Goal: Task Accomplishment & Management: Use online tool/utility

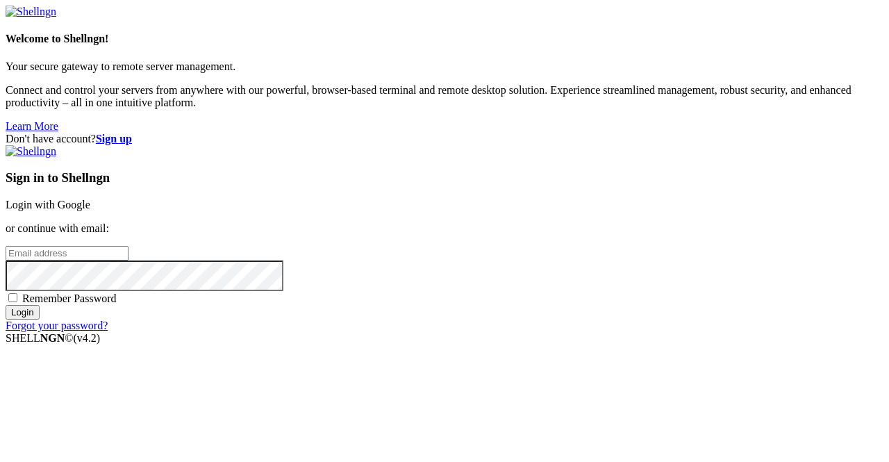
click at [90, 199] on link "Login with Google" at bounding box center [48, 205] width 85 height 12
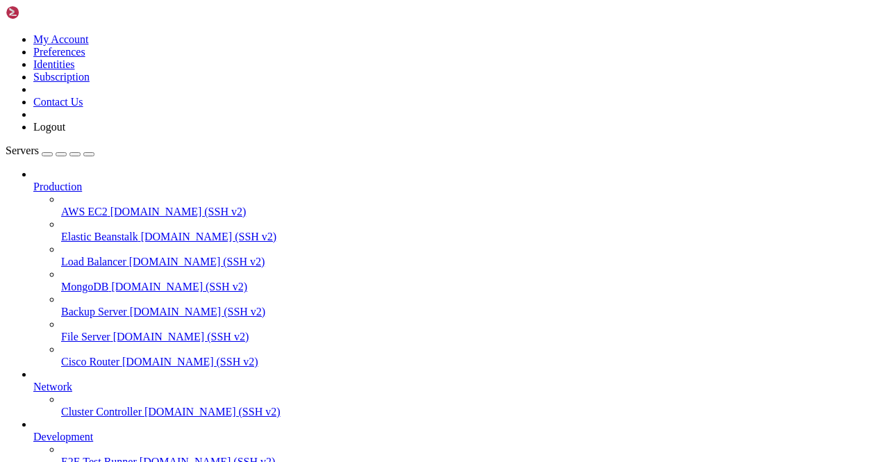
scroll to position [172, 0]
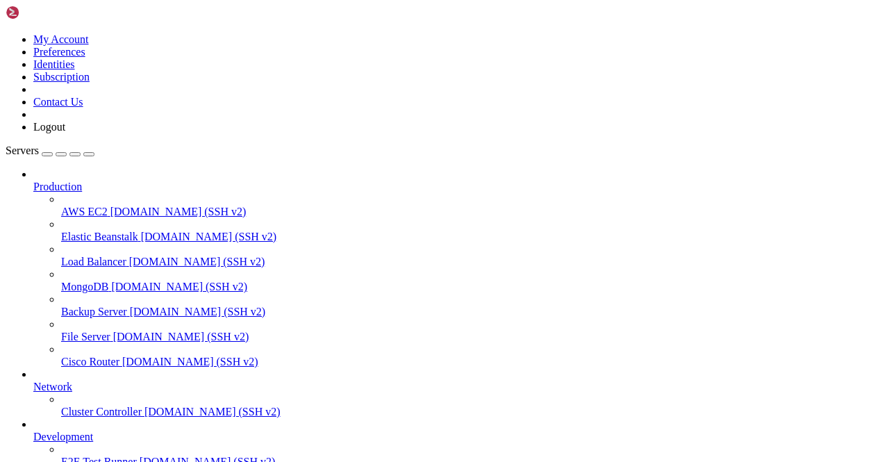
scroll to position [1362, 0]
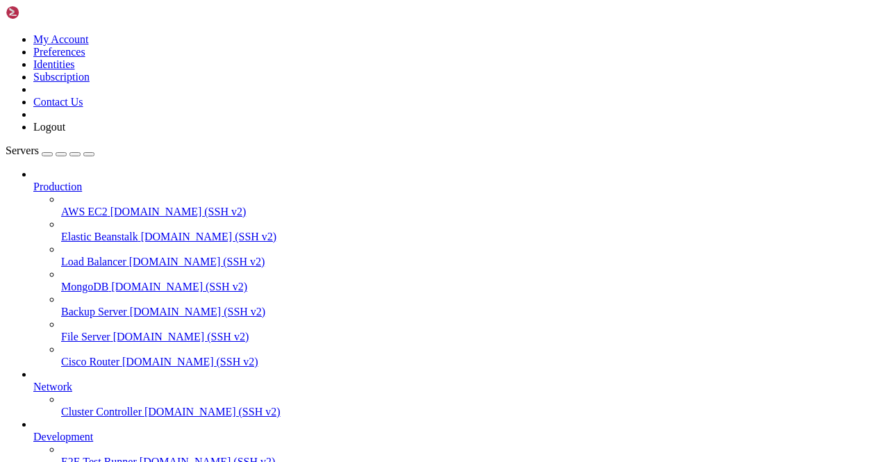
scroll to position [0, 0]
